Goal: Task Accomplishment & Management: Contribute content

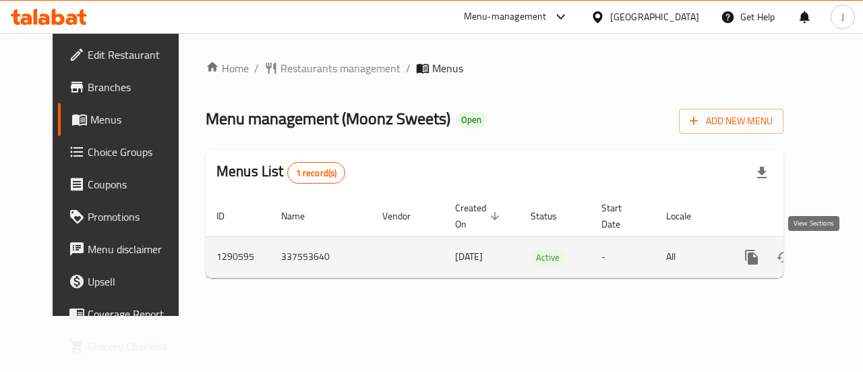
click at [843, 260] on icon "enhanced table" at bounding box center [849, 257] width 12 height 12
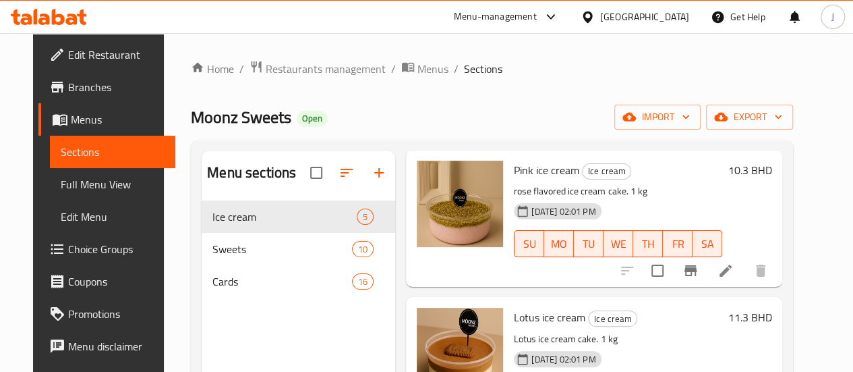
scroll to position [11, 0]
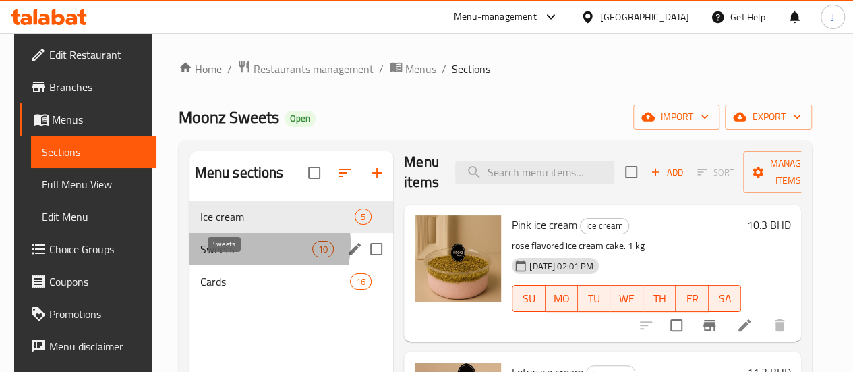
click at [242, 257] on span "Sweets" at bounding box center [256, 249] width 112 height 16
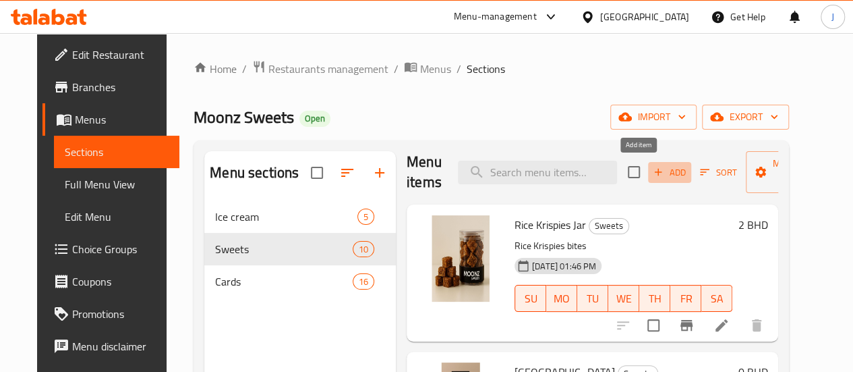
click at [651, 172] on span "Add" at bounding box center [669, 173] width 36 height 16
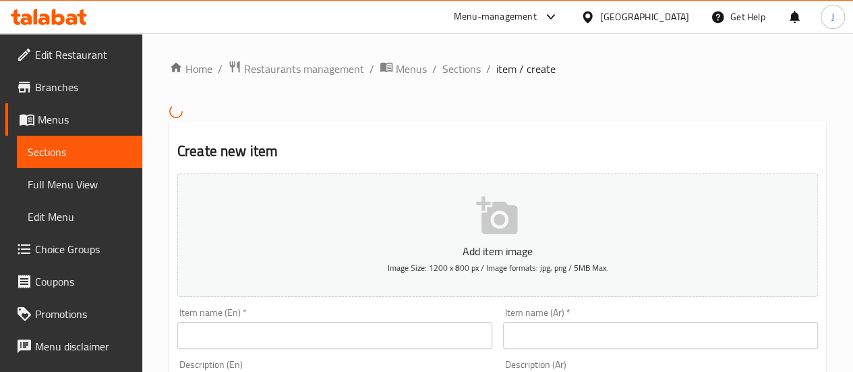
click at [334, 342] on input "text" at bounding box center [334, 335] width 315 height 27
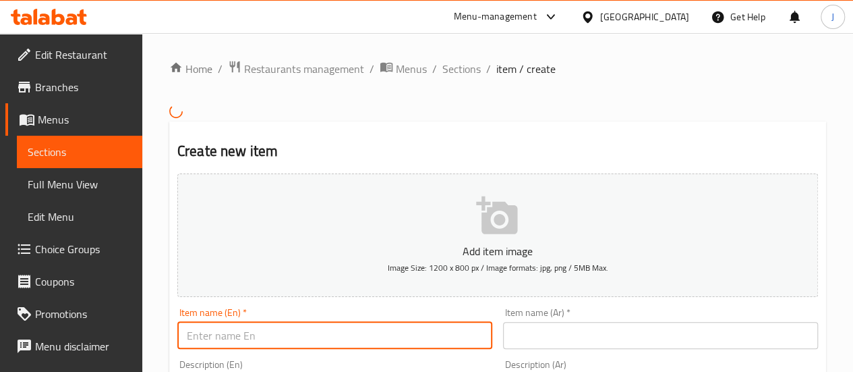
paste input "Crispy ice cream bites"
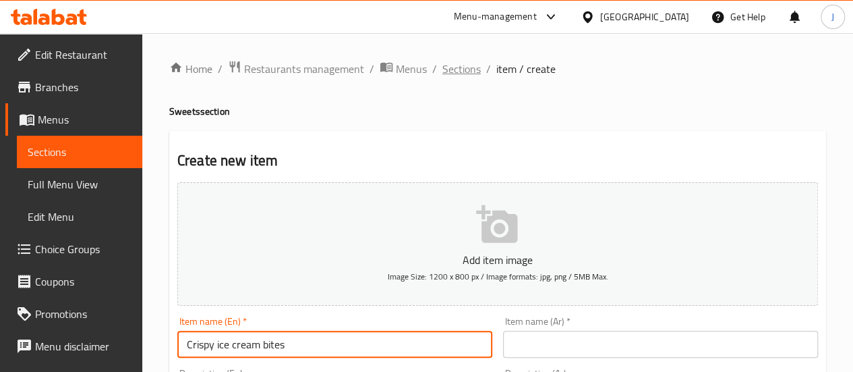
type input "Crispy ice cream bites"
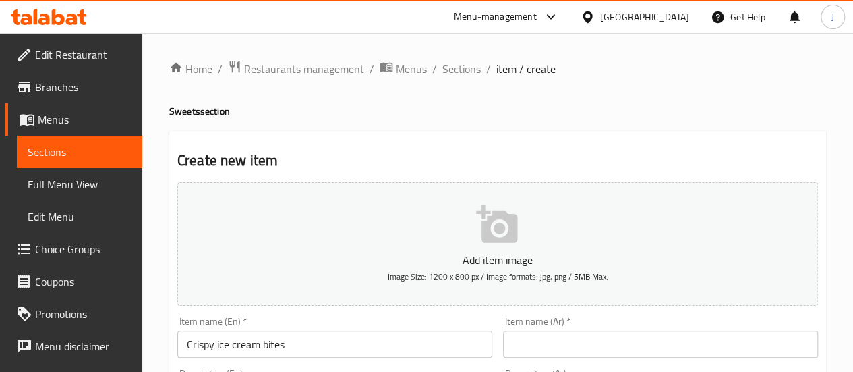
click at [457, 65] on span "Sections" at bounding box center [461, 69] width 38 height 16
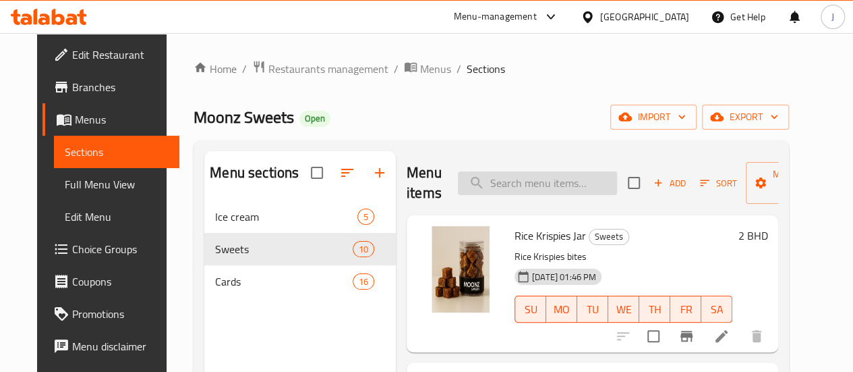
click at [483, 177] on input "search" at bounding box center [537, 183] width 159 height 24
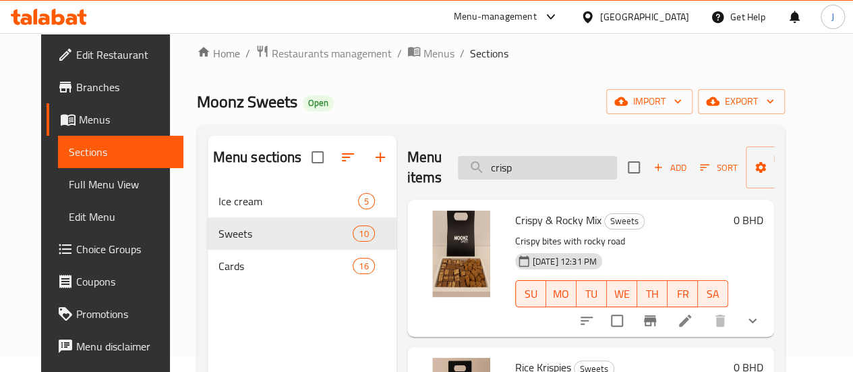
scroll to position [15, 0]
type input "crisp"
click at [651, 169] on span "Add" at bounding box center [669, 168] width 36 height 16
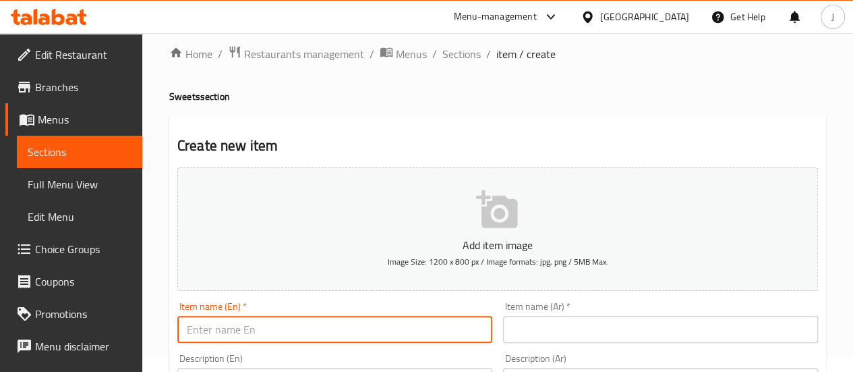
click at [351, 330] on input "text" at bounding box center [334, 329] width 315 height 27
paste input "Crispy ice cream bites"
type input "Crispy ice cream bites"
click at [567, 328] on input "text" at bounding box center [660, 329] width 315 height 27
paste input "قطع الآيس كريم المقرمشة"
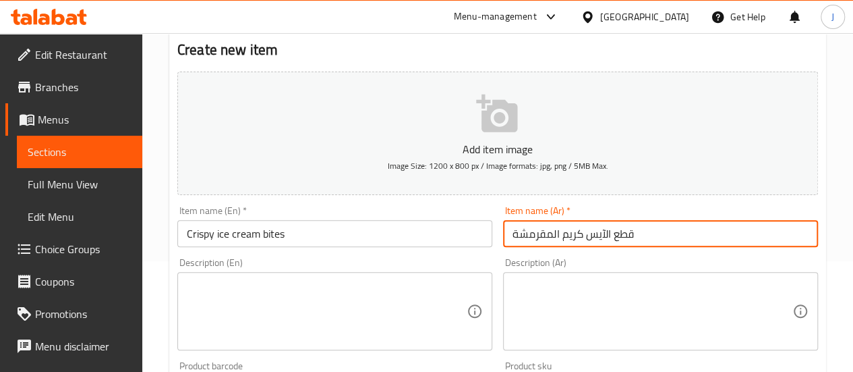
scroll to position [113, 0]
type input "قطع الآيس كريم المقرمشة"
click at [307, 296] on textarea at bounding box center [327, 309] width 280 height 64
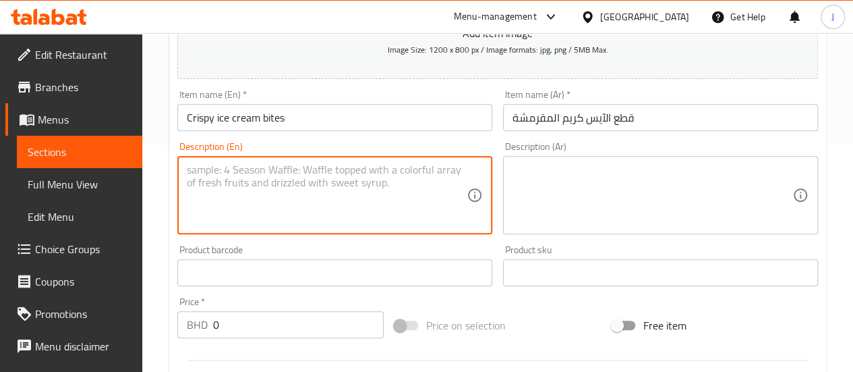
scroll to position [227, 0]
paste textarea "8 to 9 pieces"
type textarea "8 to 9 pieces"
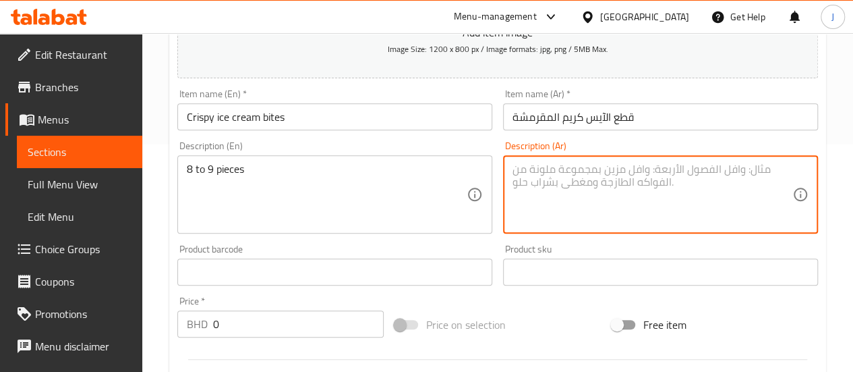
click at [605, 194] on textarea at bounding box center [652, 194] width 280 height 64
paste textarea "8 إلى 9 قطع"
type textarea "8 إلى 9 قطع"
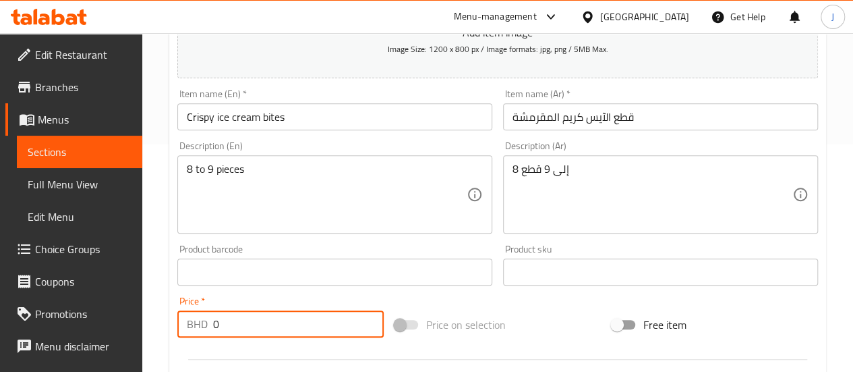
click at [258, 335] on input "0" at bounding box center [298, 323] width 171 height 27
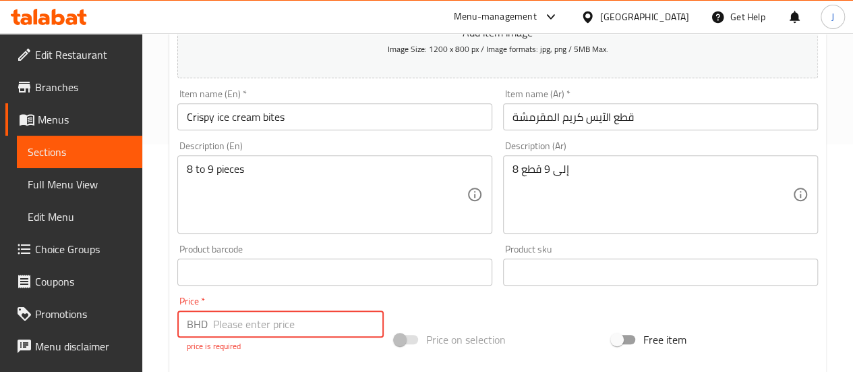
type input "2"
type input ".6"
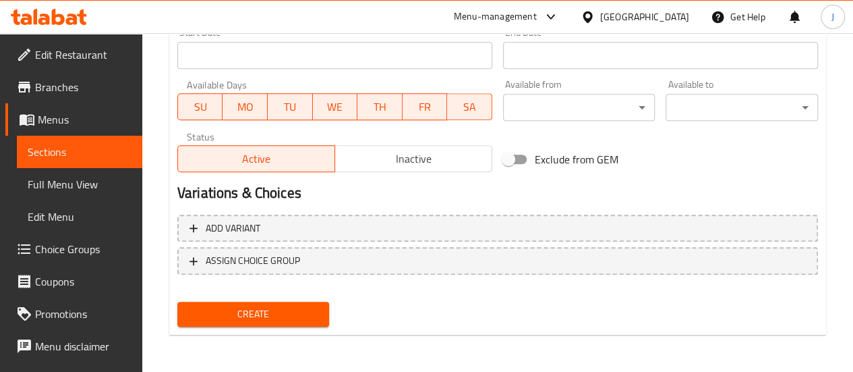
type input "2.6"
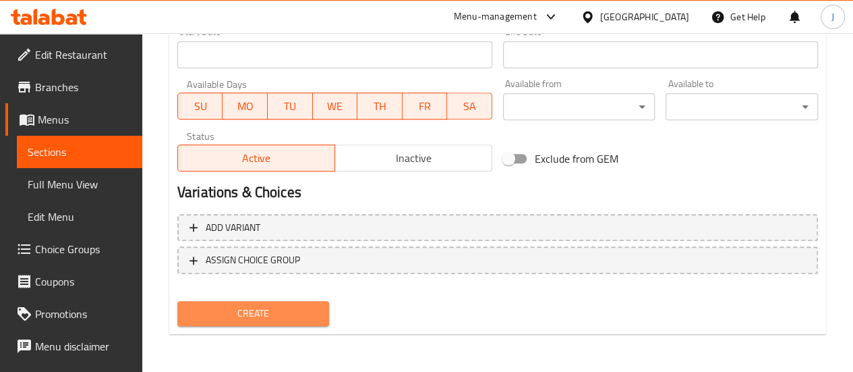
click at [283, 320] on span "Create" at bounding box center [253, 313] width 131 height 17
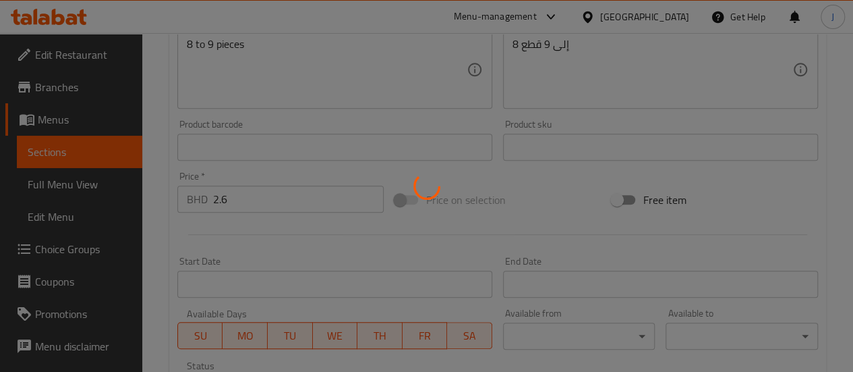
type input "0"
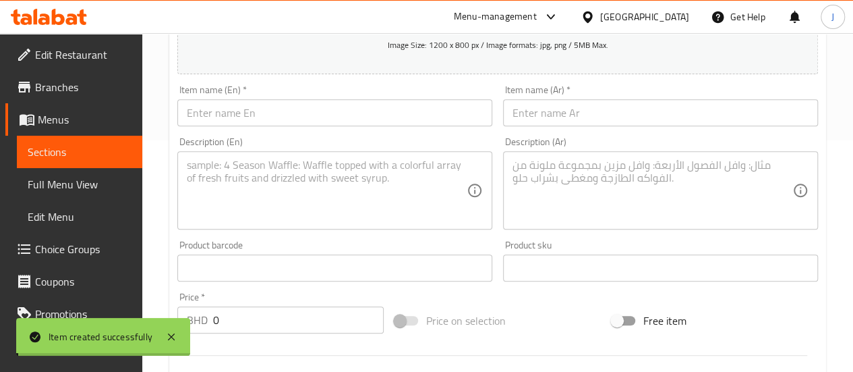
scroll to position [0, 0]
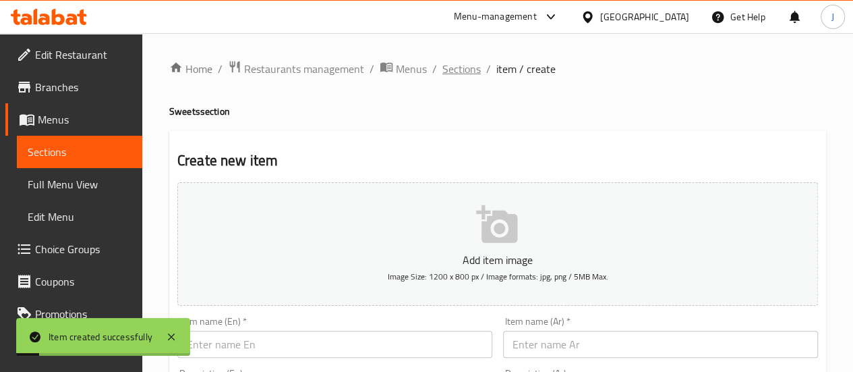
click at [461, 74] on span "Sections" at bounding box center [461, 69] width 38 height 16
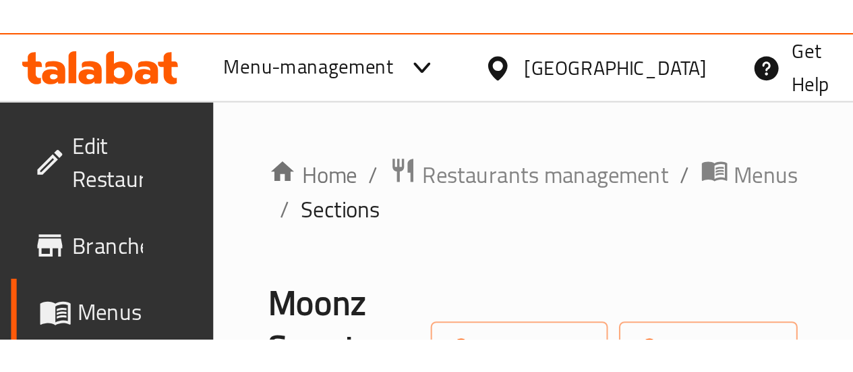
scroll to position [1242, 0]
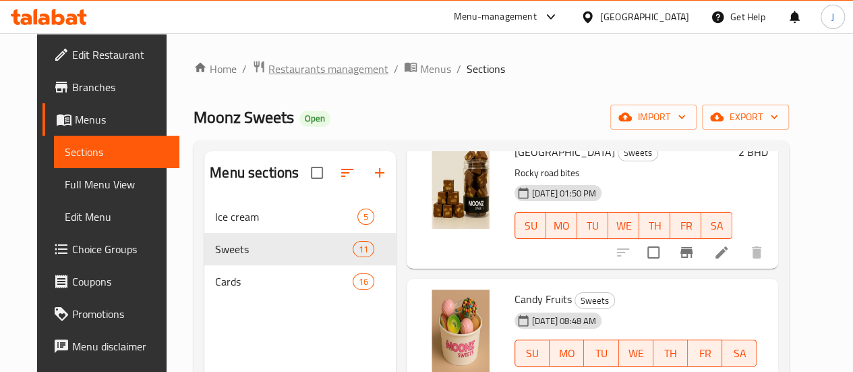
click at [268, 61] on span "Restaurants management" at bounding box center [328, 69] width 120 height 16
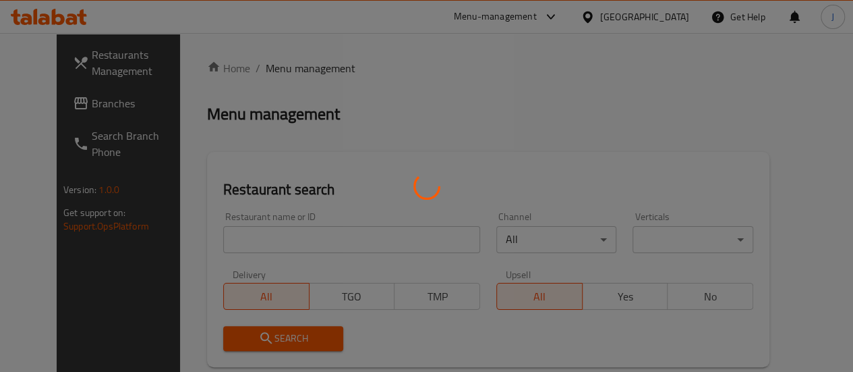
click at [254, 237] on div at bounding box center [426, 186] width 853 height 372
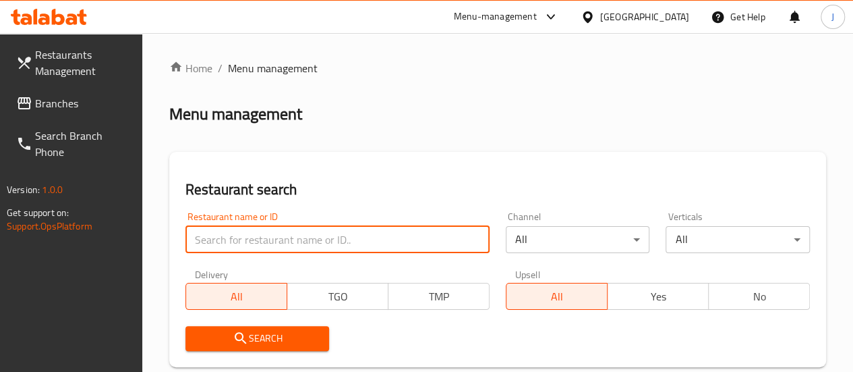
click at [254, 237] on input "search" at bounding box center [337, 239] width 304 height 27
paste input "HKAYL0"
type input "H"
type input "alsow"
click button "Search" at bounding box center [257, 338] width 144 height 25
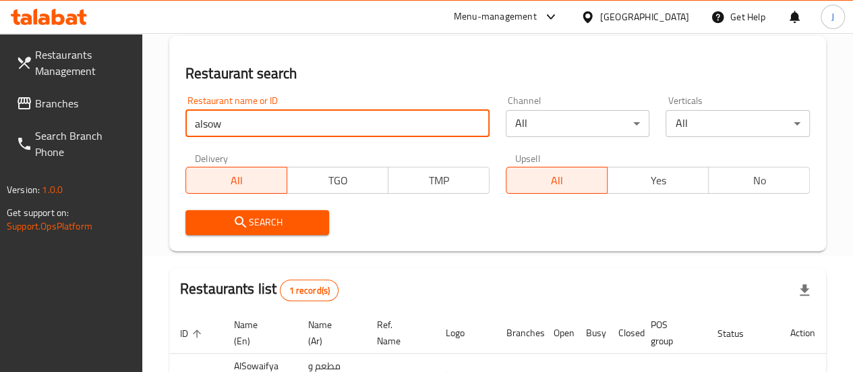
scroll to position [230, 0]
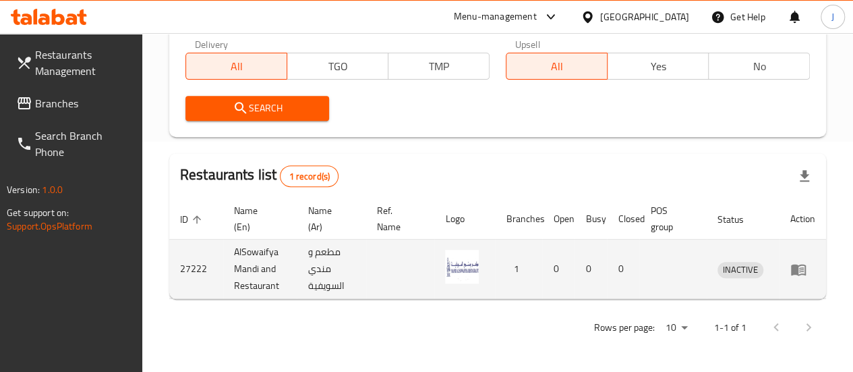
click at [187, 272] on td "27222" at bounding box center [196, 268] width 54 height 59
copy td "27222"
click at [803, 270] on icon "enhanced table" at bounding box center [801, 269] width 5 height 5
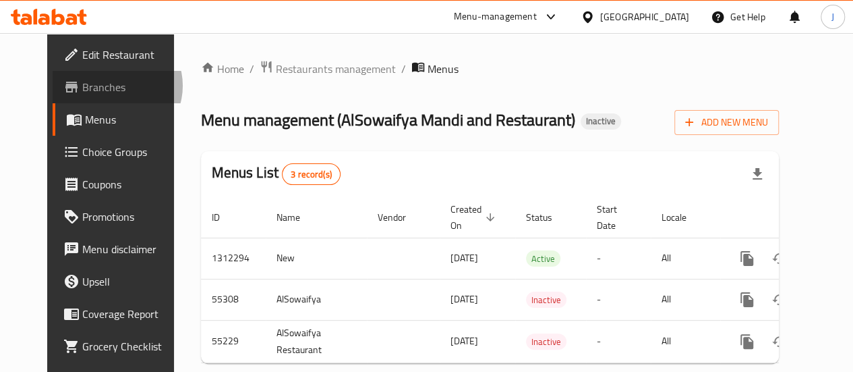
click at [82, 86] on span "Branches" at bounding box center [130, 87] width 96 height 16
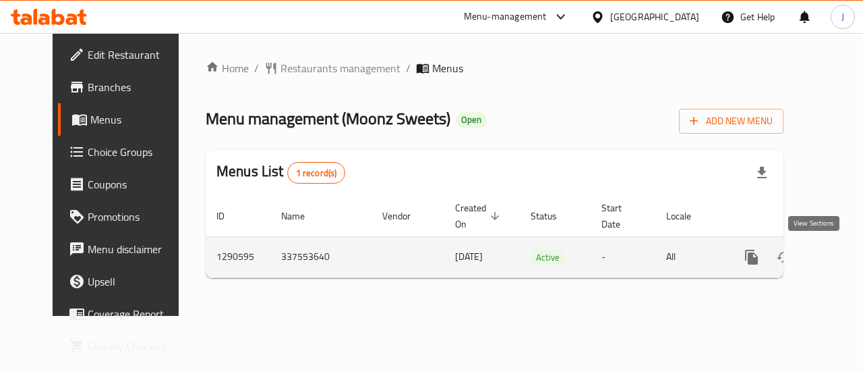
click at [841, 259] on icon "enhanced table" at bounding box center [849, 257] width 16 height 16
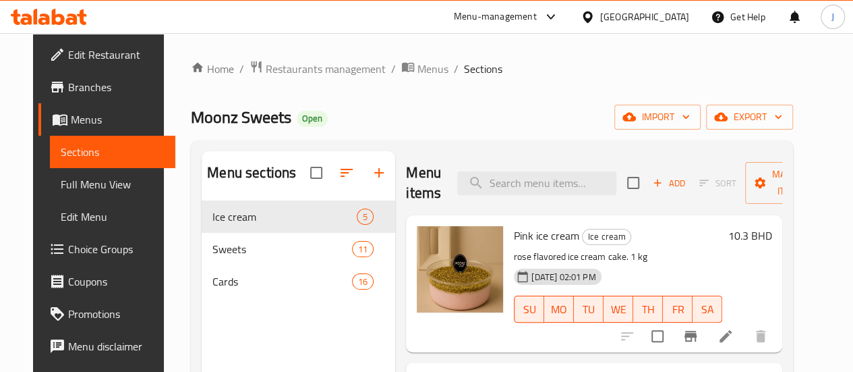
scroll to position [135, 0]
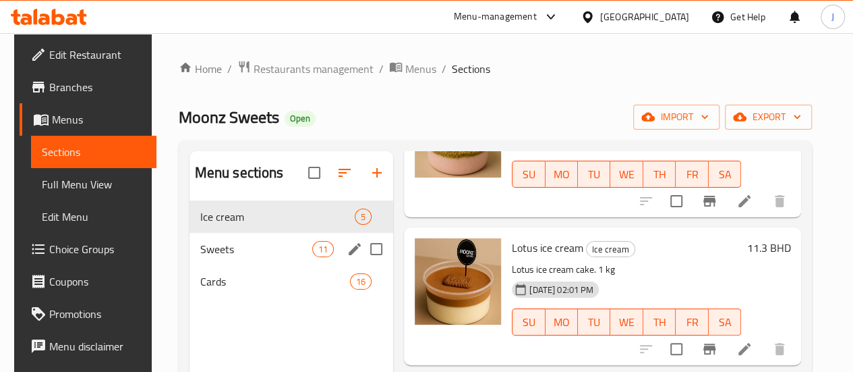
click at [220, 257] on span "Sweets" at bounding box center [256, 249] width 112 height 16
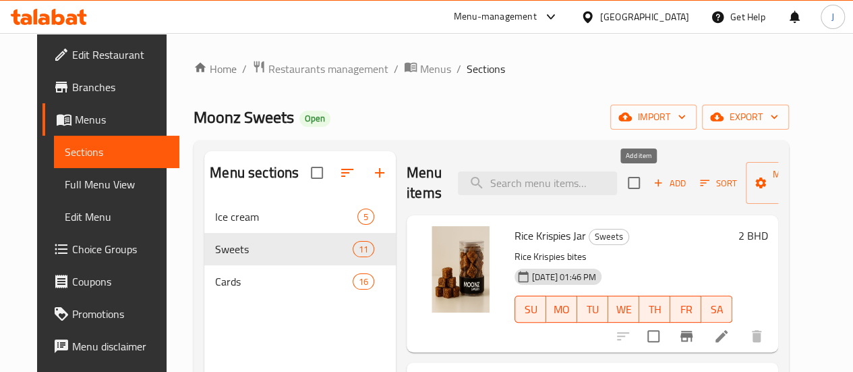
click at [651, 177] on span "Add" at bounding box center [669, 183] width 36 height 16
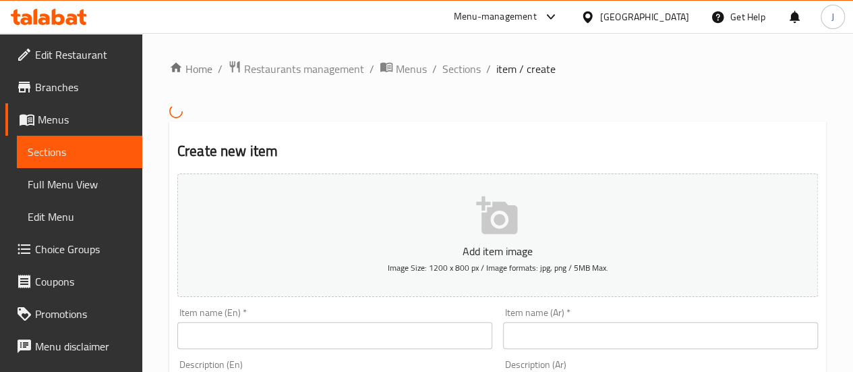
click at [332, 350] on div "Item name (En)   * Item name (En) *" at bounding box center [335, 328] width 326 height 52
click at [330, 340] on input "text" at bounding box center [334, 335] width 315 height 27
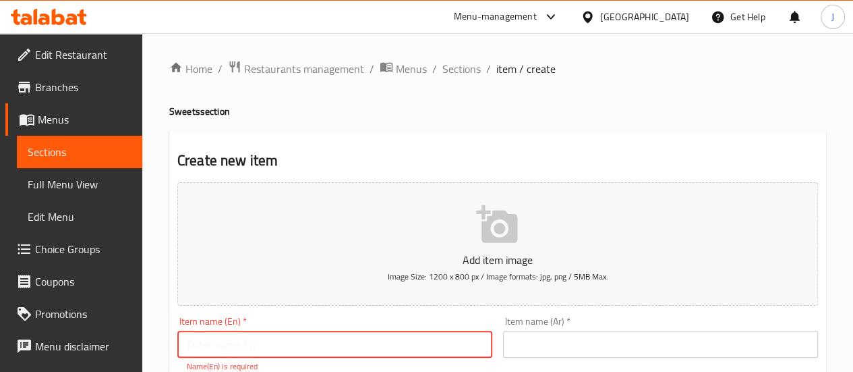
paste input "Crispy ice cream bites big"
click at [301, 346] on input "Crispy ice cream bites big" at bounding box center [334, 343] width 315 height 27
type input "Crispy ice cream bites large"
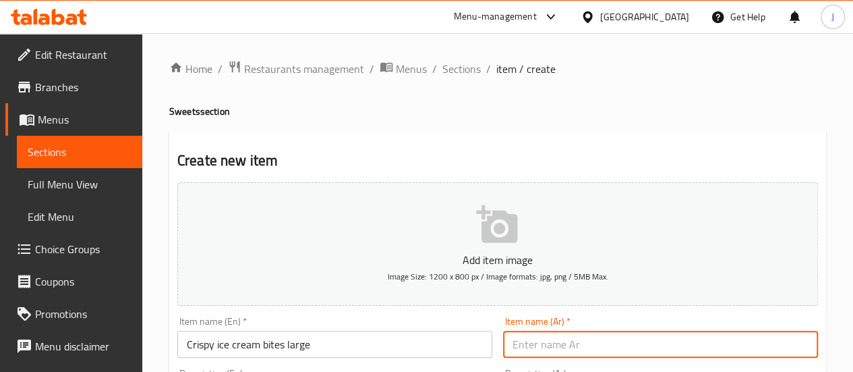
click at [533, 355] on input "text" at bounding box center [660, 343] width 315 height 27
paste input "قطع آيس كريم مقرمشة كبيرة"
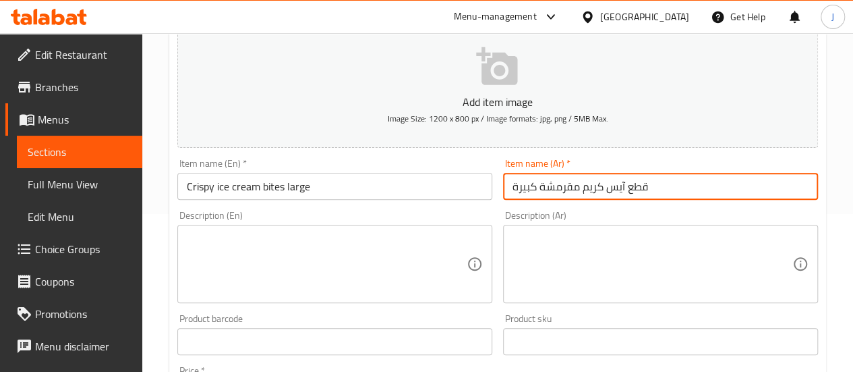
scroll to position [159, 0]
type input "قطع آيس كريم مقرمشة كبيرة"
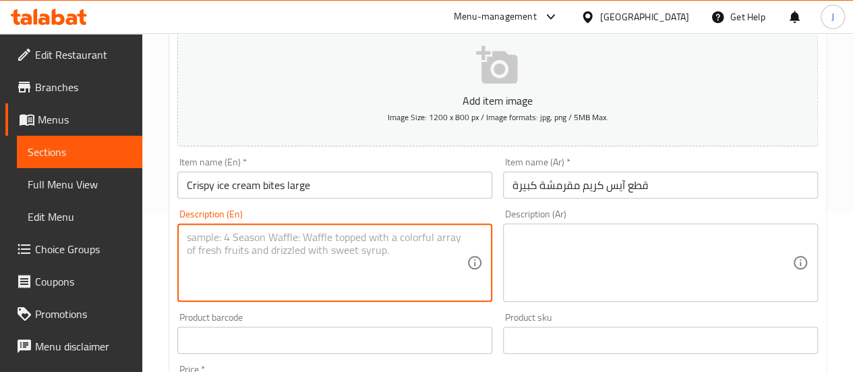
click at [301, 277] on textarea at bounding box center [327, 263] width 280 height 64
paste textarea "55 to 60 pieces"
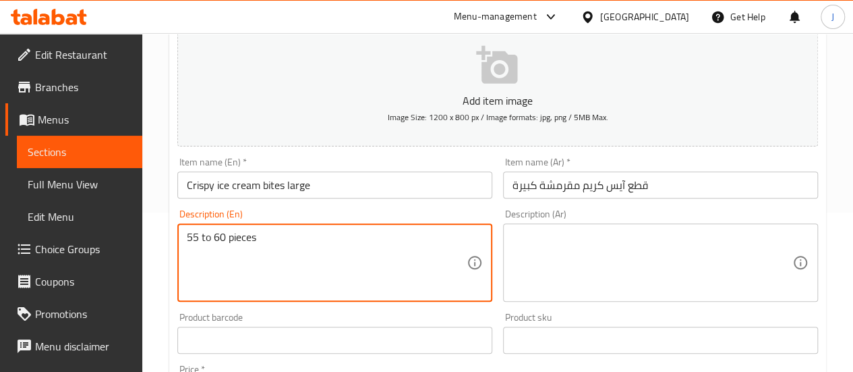
type textarea "55 to 60 pieces"
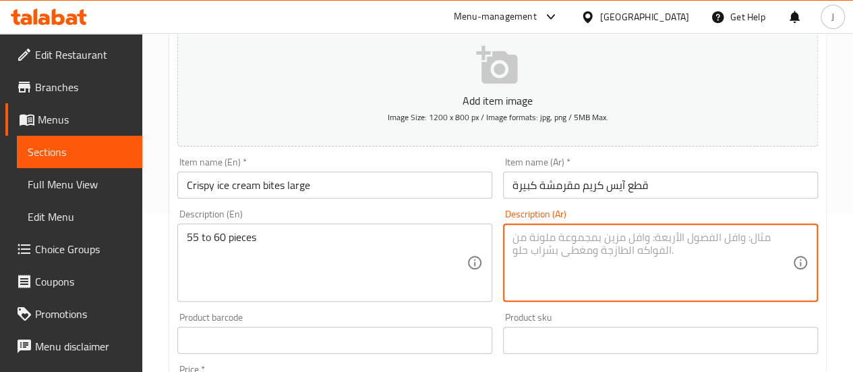
click at [567, 245] on textarea at bounding box center [652, 263] width 280 height 64
paste textarea "من 55 إلى 60 قطعة"
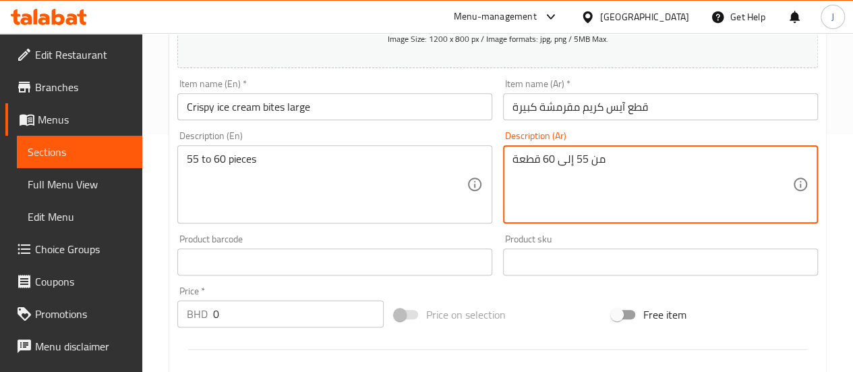
scroll to position [238, 0]
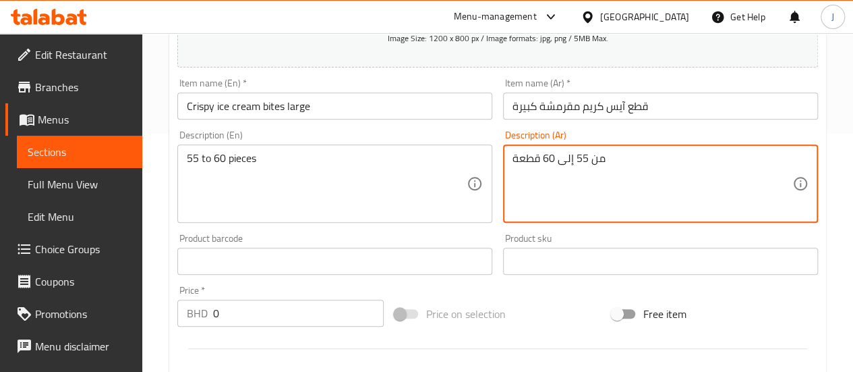
type textarea "من 55 إلى 60 قطعة"
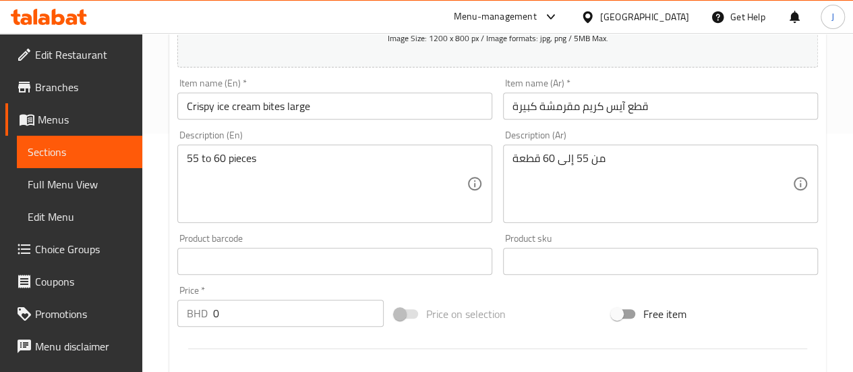
click at [285, 328] on div "Price   * BHD 0 Price *" at bounding box center [280, 306] width 217 height 52
click at [276, 312] on input "0" at bounding box center [298, 312] width 171 height 27
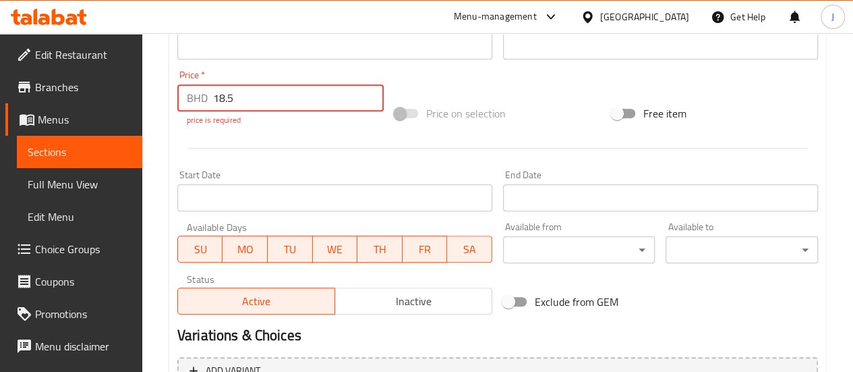
scroll to position [595, 0]
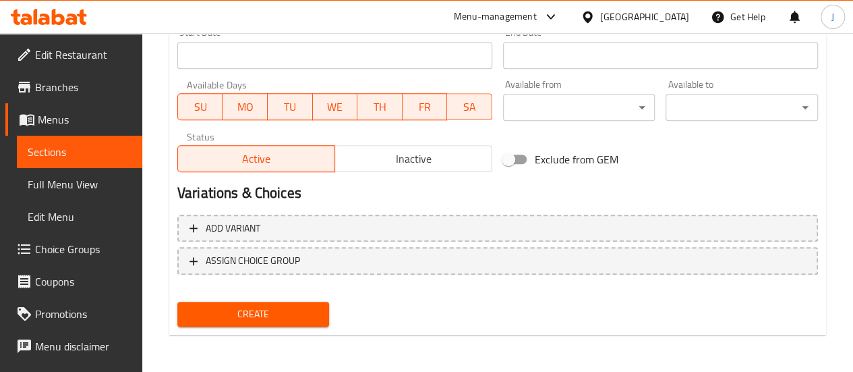
type input "18.5"
click at [268, 316] on span "Create" at bounding box center [253, 313] width 131 height 17
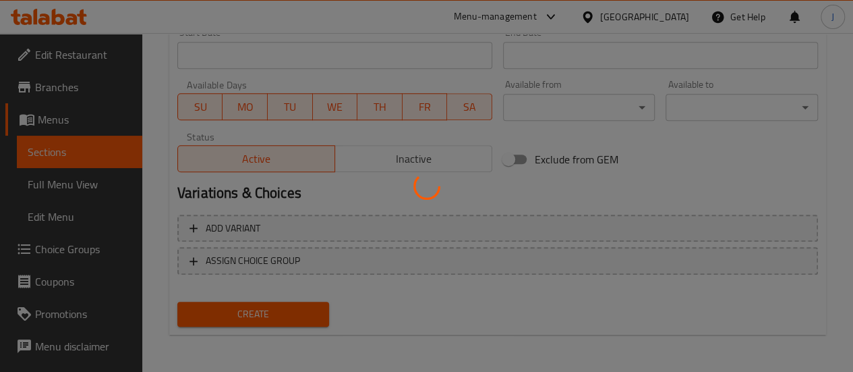
type input "0"
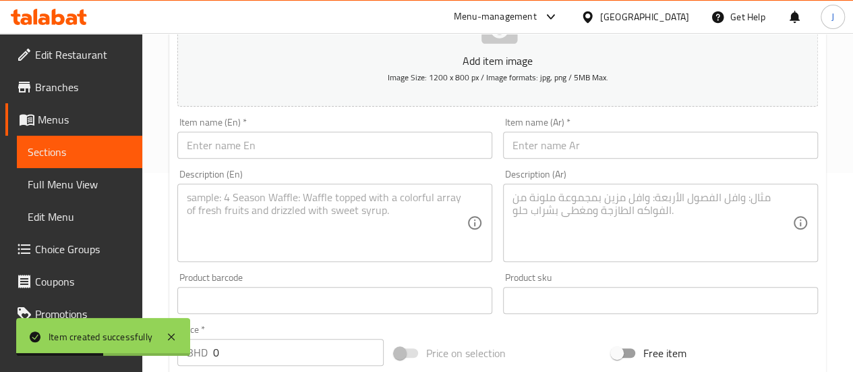
scroll to position [0, 0]
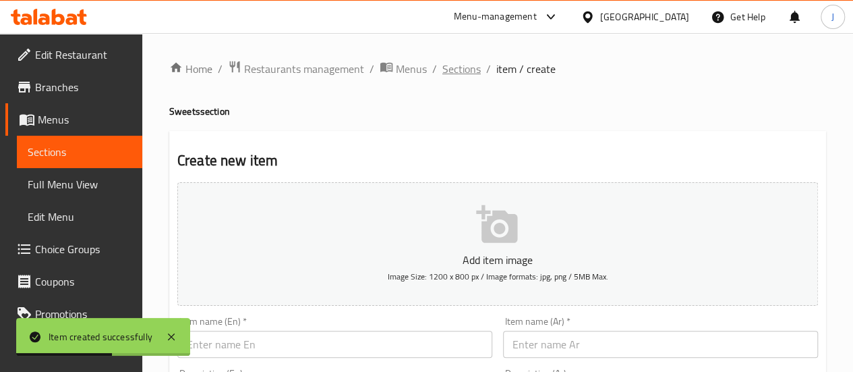
click at [476, 69] on span "Sections" at bounding box center [461, 69] width 38 height 16
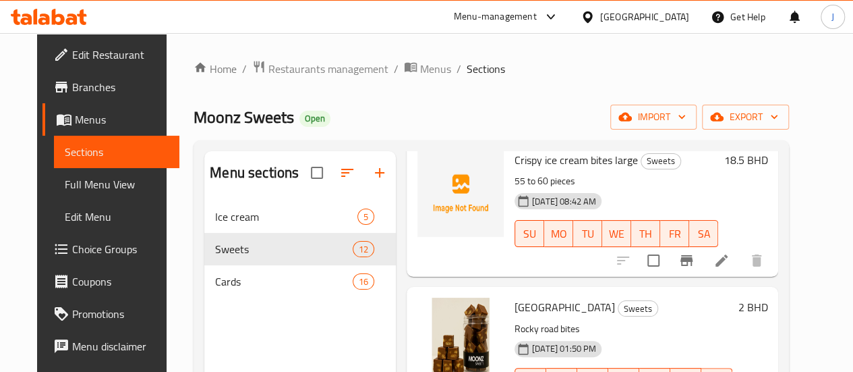
scroll to position [1210, 0]
